Goal: Task Accomplishment & Management: Manage account settings

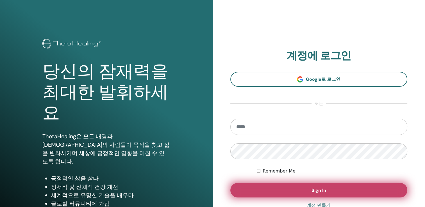
type input "**********"
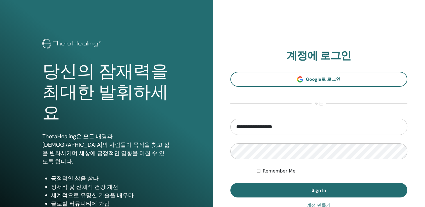
drag, startPoint x: 301, startPoint y: 190, endPoint x: 154, endPoint y: 149, distance: 152.9
click at [154, 149] on div "당신의 잠재력을 최대한 발휘하세요 ThetaHealing은 모든 배경과 종교의 사람들이 목적을 찾고 삶을 변화시키며 세상에 긍정적인 영향을 미…" at bounding box center [212, 135] width 425 height 270
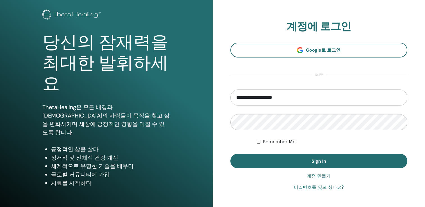
scroll to position [62, 0]
